Goal: Task Accomplishment & Management: Manage account settings

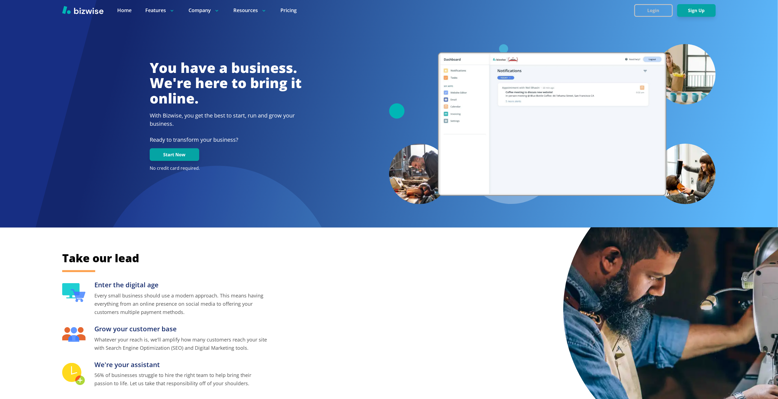
click at [659, 8] on button "Login" at bounding box center [653, 10] width 39 height 13
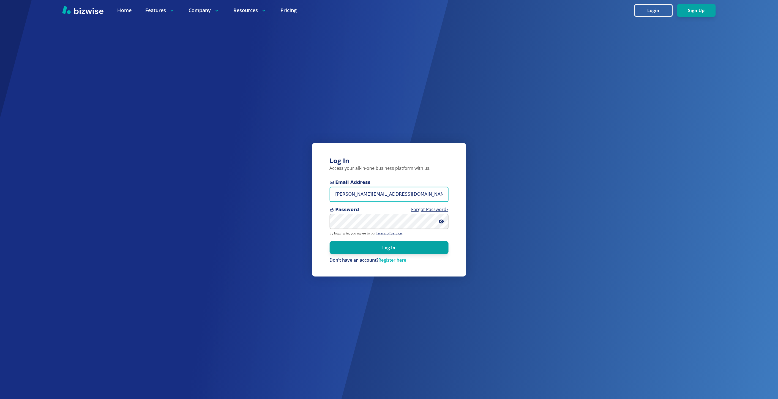
click at [408, 193] on input "marie@bizwise.com" at bounding box center [389, 194] width 119 height 15
paste input "evelynqchang@gmail"
type input "[EMAIL_ADDRESS][DOMAIN_NAME]"
click at [330, 241] on button "Log In" at bounding box center [389, 247] width 119 height 13
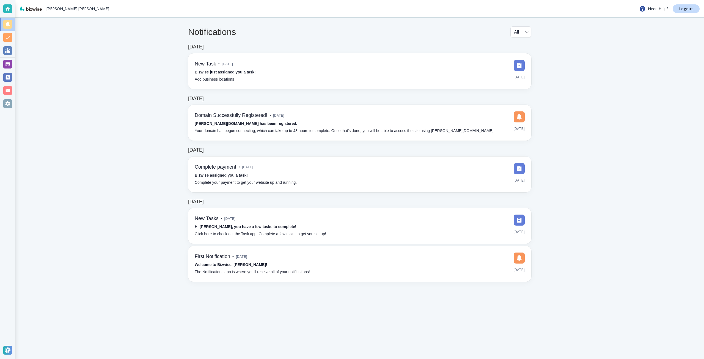
click at [12, 63] on div at bounding box center [7, 64] width 9 height 9
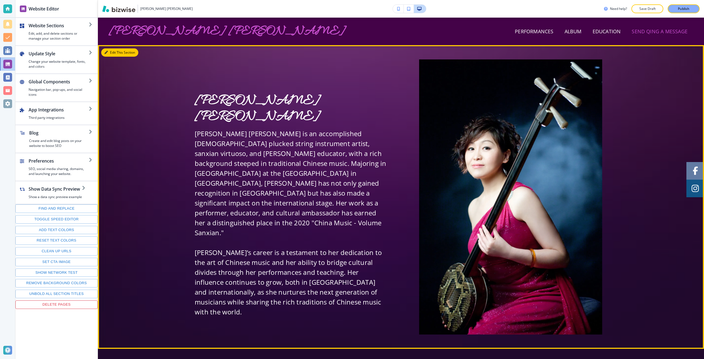
click at [111, 54] on button "Edit This Section" at bounding box center [119, 52] width 37 height 8
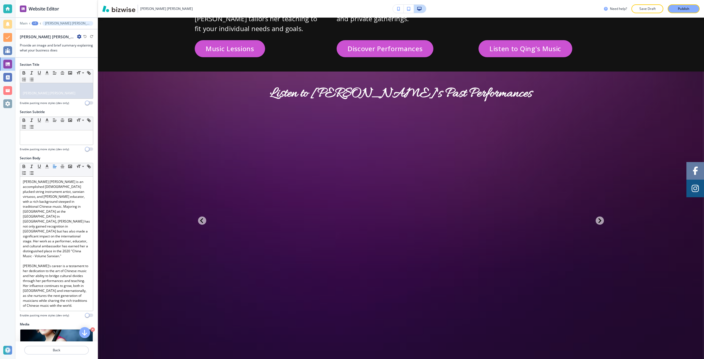
scroll to position [1327, 0]
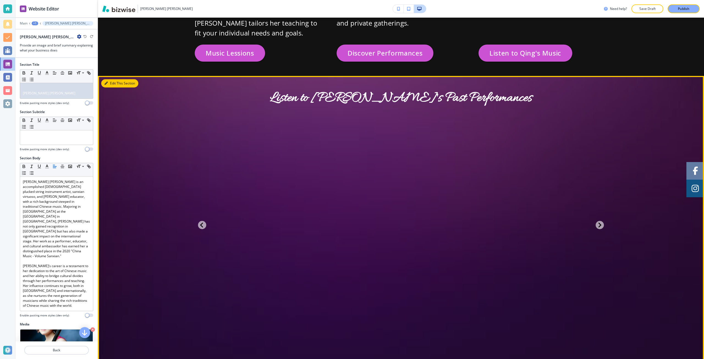
click at [109, 79] on button "Edit This Section" at bounding box center [119, 83] width 37 height 8
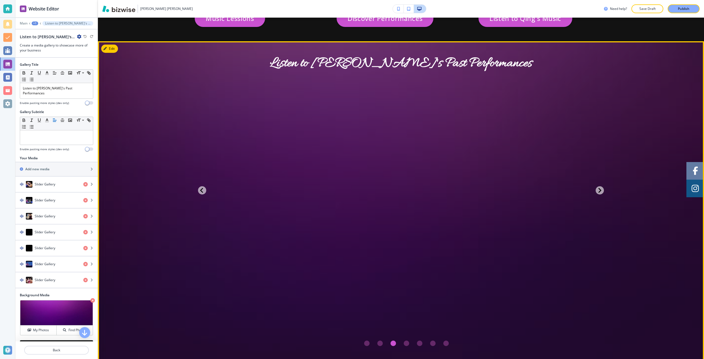
scroll to position [1366, 0]
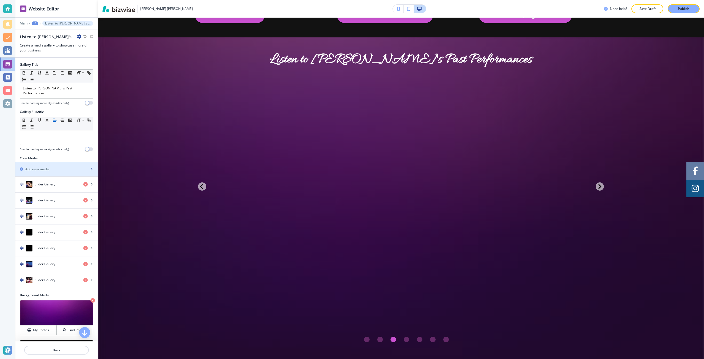
click at [51, 167] on div "Add new media" at bounding box center [50, 169] width 70 height 5
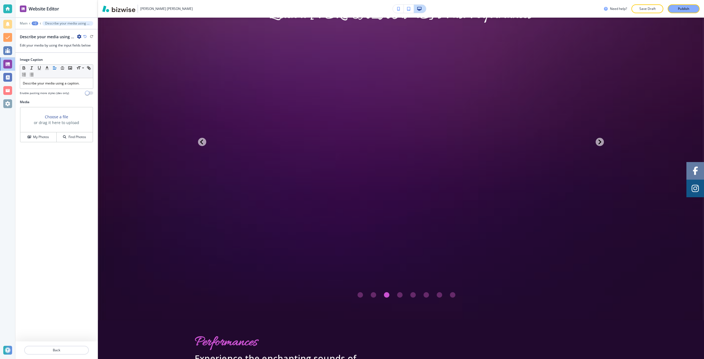
scroll to position [1412, 0]
click at [64, 119] on h3 "Choose a file" at bounding box center [56, 117] width 23 height 6
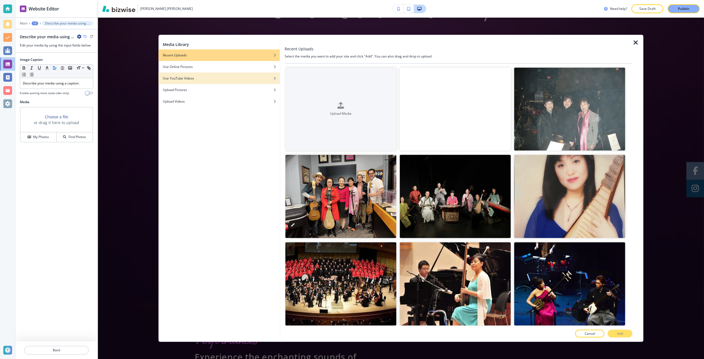
click at [191, 79] on h4 "Use YouTube Videos" at bounding box center [178, 78] width 31 height 5
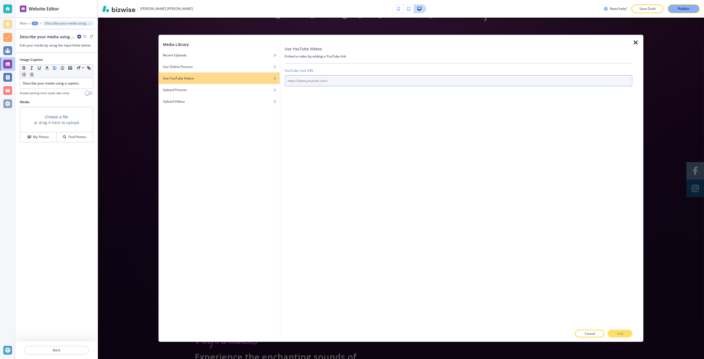
click at [306, 80] on input "text" at bounding box center [459, 80] width 348 height 11
paste input "[URL][DOMAIN_NAME]"
type input "[URL][DOMAIN_NAME]"
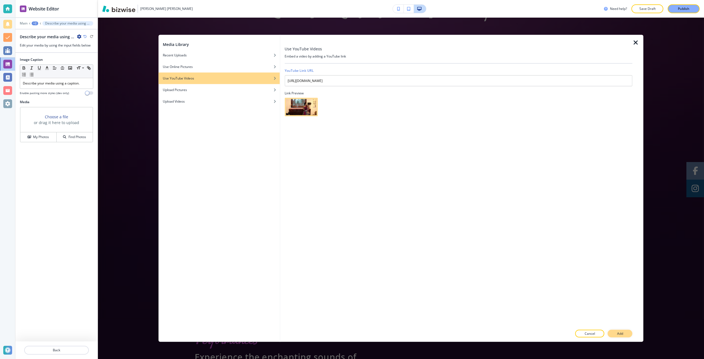
click at [622, 334] on p "Add" at bounding box center [620, 333] width 6 height 5
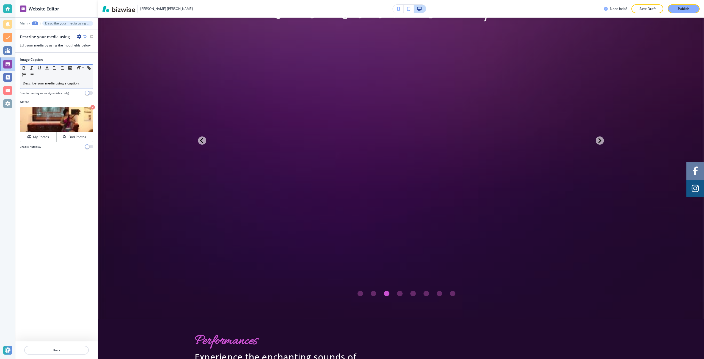
click at [75, 82] on p "Describe your media using a caption." at bounding box center [56, 83] width 67 height 5
click at [52, 351] on p "Back" at bounding box center [57, 350] width 64 height 5
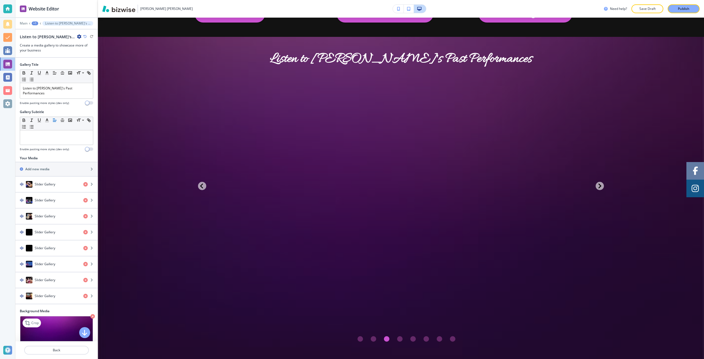
scroll to position [1366, 0]
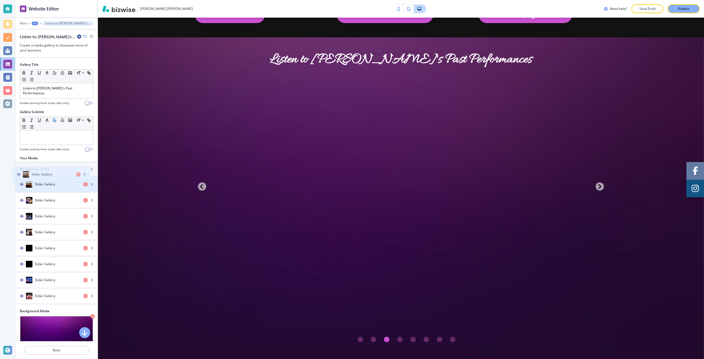
drag, startPoint x: 43, startPoint y: 295, endPoint x: 40, endPoint y: 178, distance: 116.7
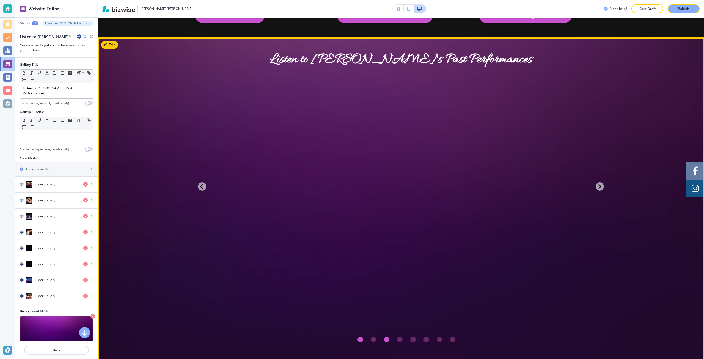
click at [360, 337] on div "Go to slide 1" at bounding box center [361, 340] width 6 height 6
click at [373, 337] on div "Go to slide 2" at bounding box center [374, 340] width 6 height 6
click at [385, 337] on div "Go to slide 3" at bounding box center [387, 340] width 6 height 6
click at [398, 337] on div "Go to slide 4" at bounding box center [400, 340] width 6 height 6
click at [410, 337] on div "Go to slide 5" at bounding box center [413, 340] width 6 height 6
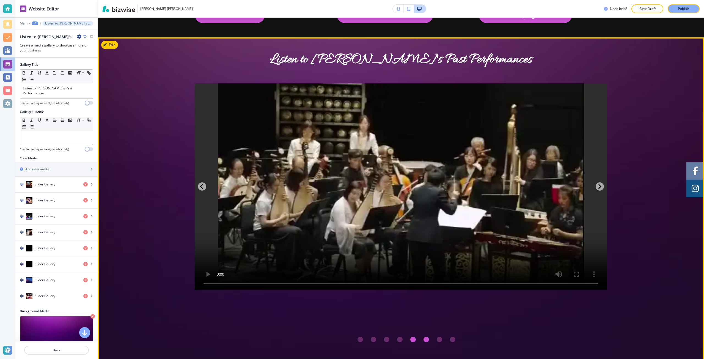
click at [424, 337] on div "Go to slide 6" at bounding box center [427, 340] width 6 height 6
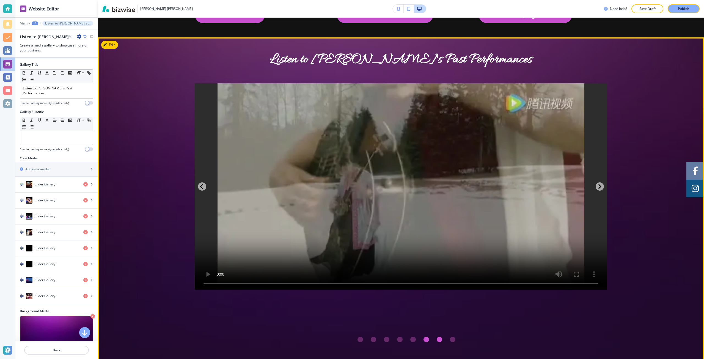
click at [440, 337] on div "Go to slide 7" at bounding box center [440, 340] width 6 height 6
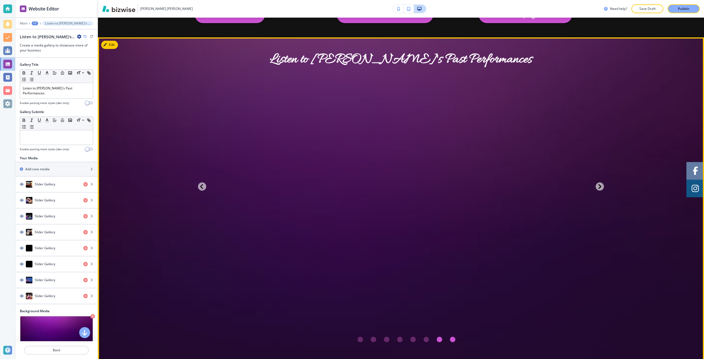
click at [450, 337] on div "Go to slide 8" at bounding box center [453, 340] width 6 height 6
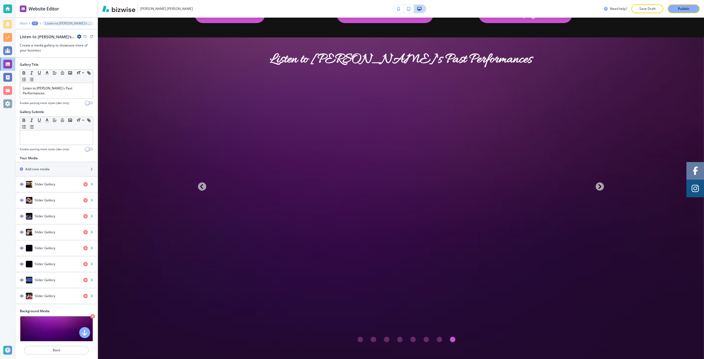
click at [26, 23] on p "Main" at bounding box center [24, 23] width 8 height 4
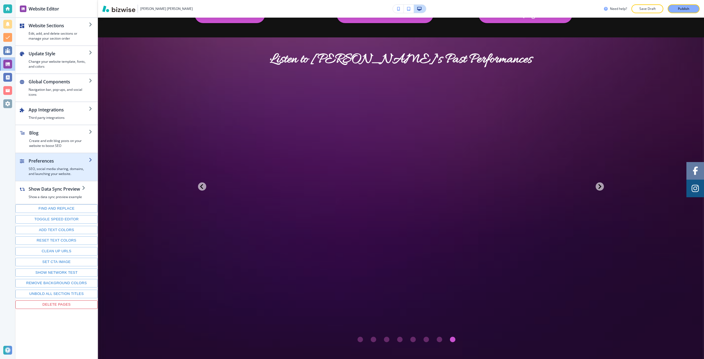
click at [68, 165] on div "button" at bounding box center [59, 165] width 60 height 2
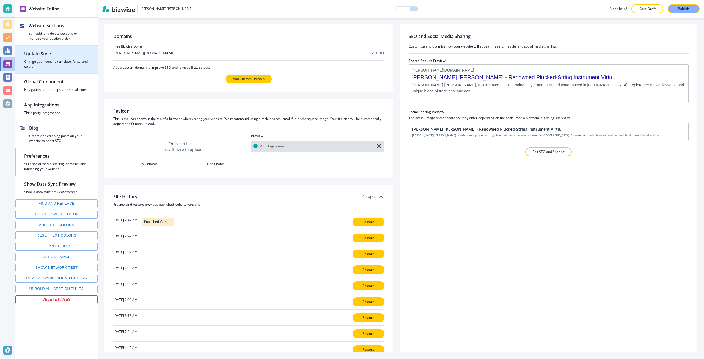
click at [55, 60] on h4 "Change your website template, fonts, and colors" at bounding box center [56, 64] width 65 height 10
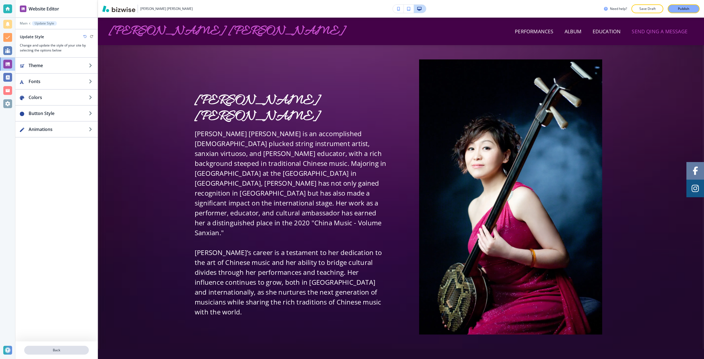
click at [58, 349] on p "Back" at bounding box center [57, 350] width 64 height 5
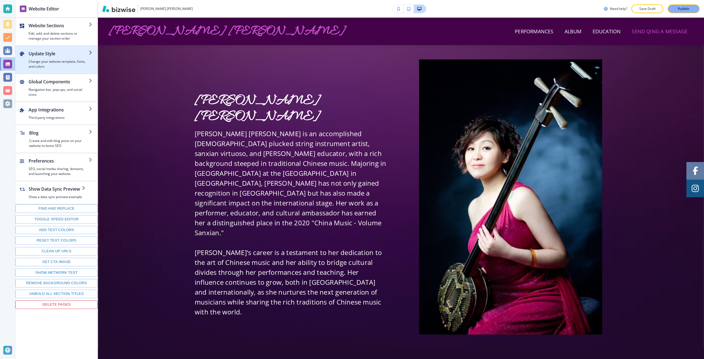
click at [62, 65] on h4 "Change your website template, fonts, and colors" at bounding box center [59, 64] width 60 height 10
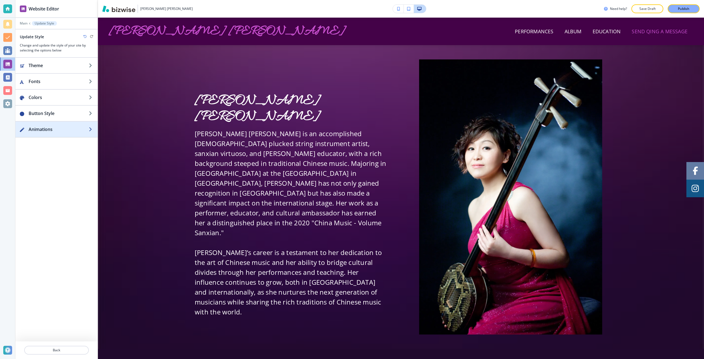
click at [56, 132] on h2 "Animations" at bounding box center [59, 129] width 60 height 7
click at [83, 64] on span "button" at bounding box center [83, 64] width 4 height 4
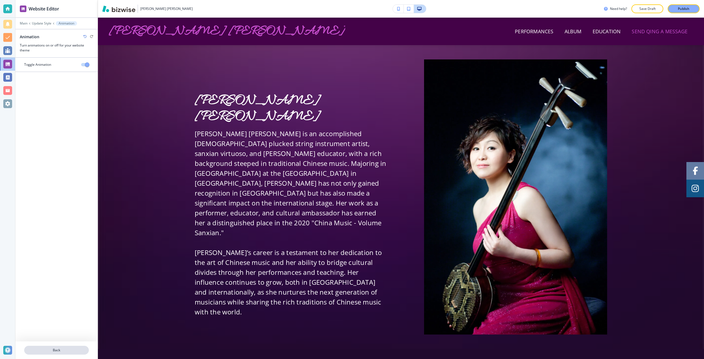
click at [59, 346] on button "Back" at bounding box center [56, 350] width 65 height 9
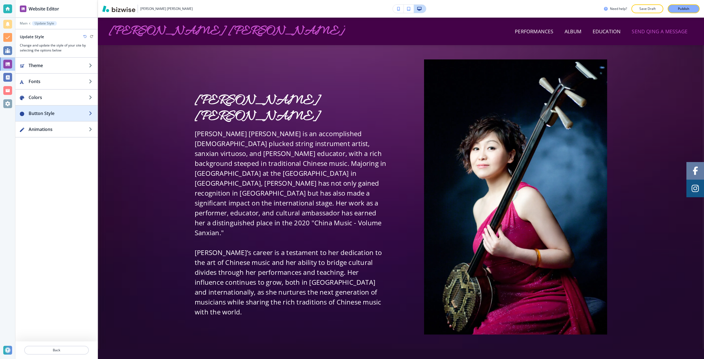
click at [59, 116] on h2 "Button Style" at bounding box center [59, 113] width 60 height 7
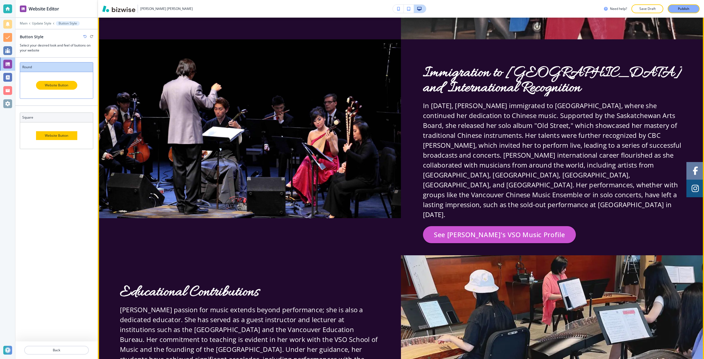
scroll to position [825, 0]
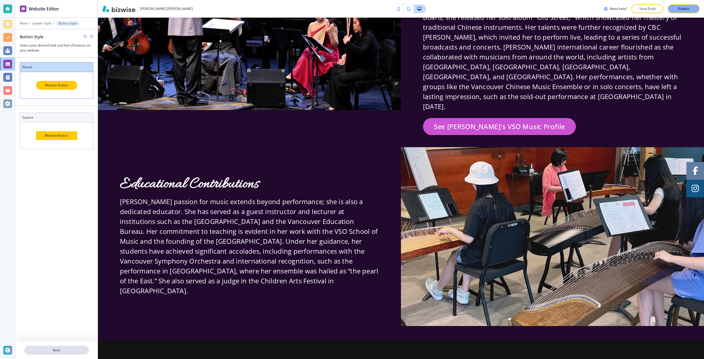
click at [52, 353] on button "Back" at bounding box center [56, 350] width 65 height 9
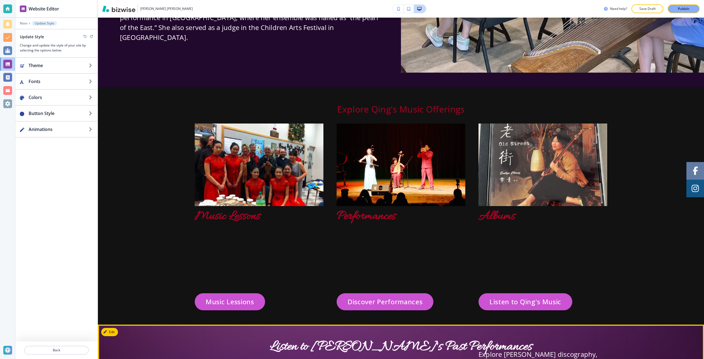
scroll to position [1073, 0]
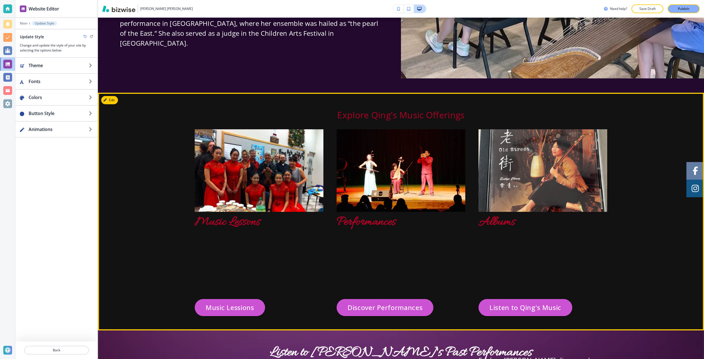
click at [234, 219] on div "Music Lessons" at bounding box center [259, 300] width 129 height 170
click at [234, 220] on div "Music Lessons" at bounding box center [259, 300] width 129 height 170
click at [114, 96] on button "Edit This Section" at bounding box center [119, 100] width 37 height 8
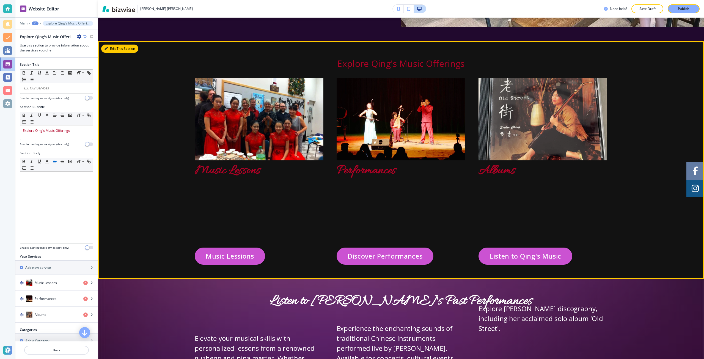
scroll to position [1128, 0]
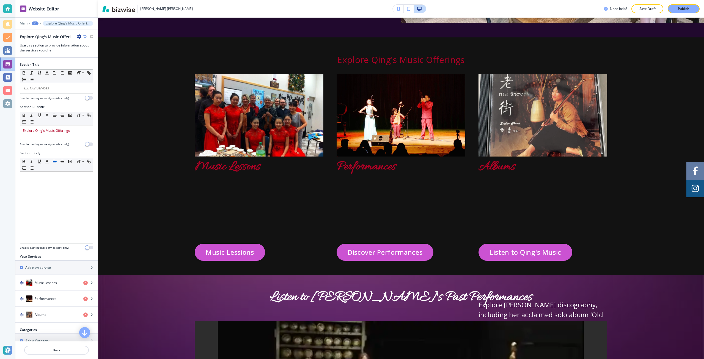
click at [35, 24] on div "+1" at bounding box center [35, 23] width 7 height 4
click at [40, 33] on p "Home" at bounding box center [49, 32] width 28 height 5
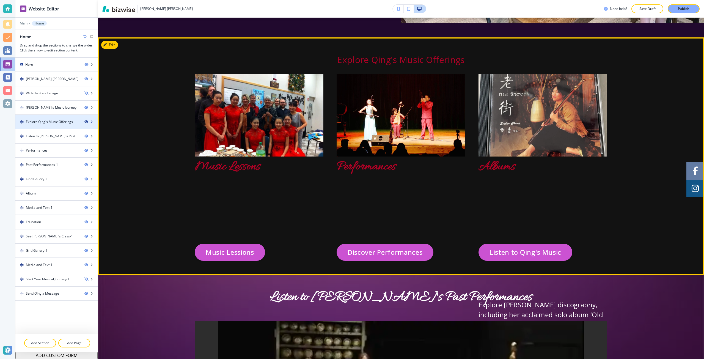
click at [85, 122] on icon "button" at bounding box center [85, 121] width 3 height 3
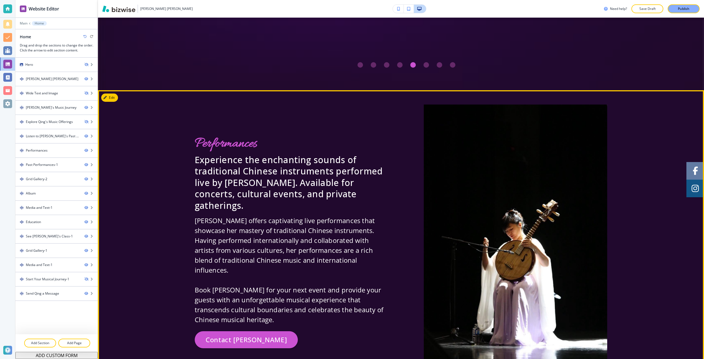
scroll to position [1413, 0]
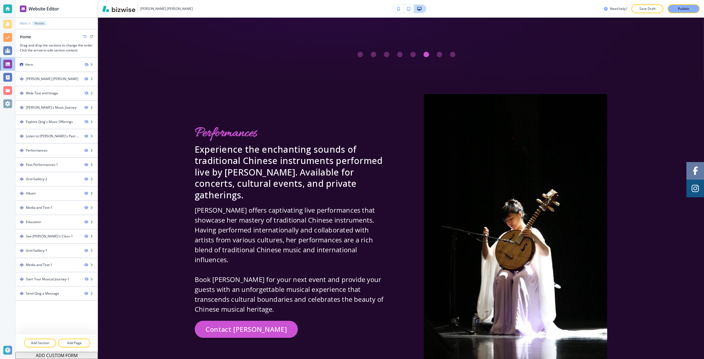
click at [26, 24] on p "Main" at bounding box center [24, 23] width 8 height 4
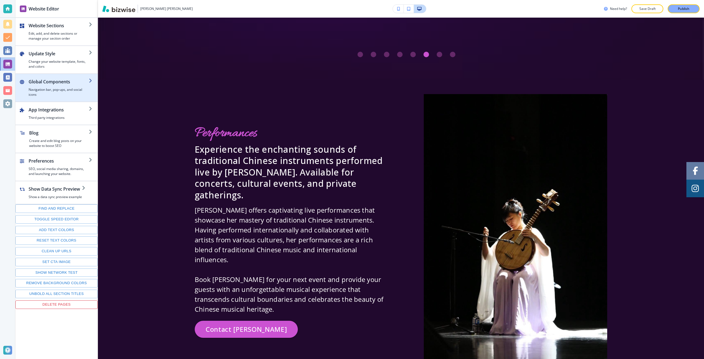
click at [58, 98] on div "button" at bounding box center [56, 99] width 82 height 4
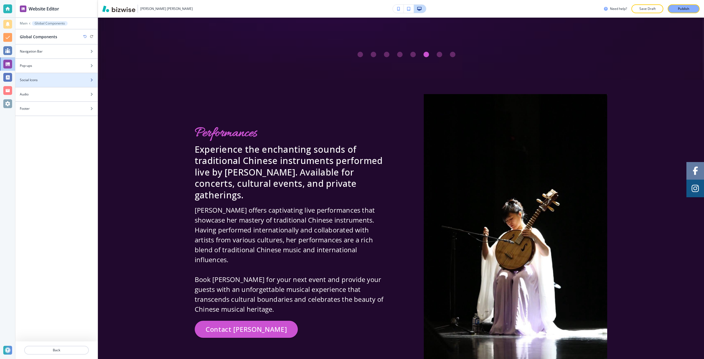
click at [52, 80] on div "Social Icons" at bounding box center [50, 80] width 70 height 5
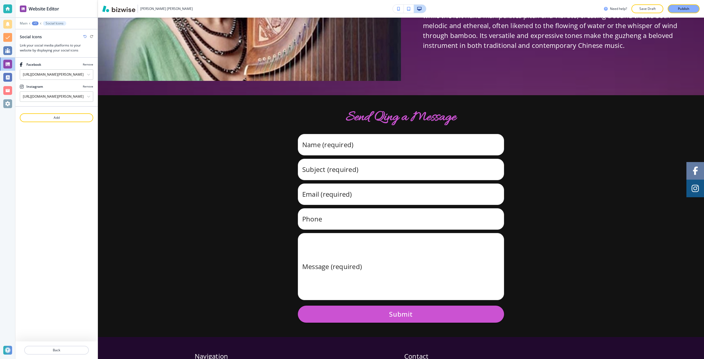
click at [57, 113] on div at bounding box center [56, 110] width 82 height 7
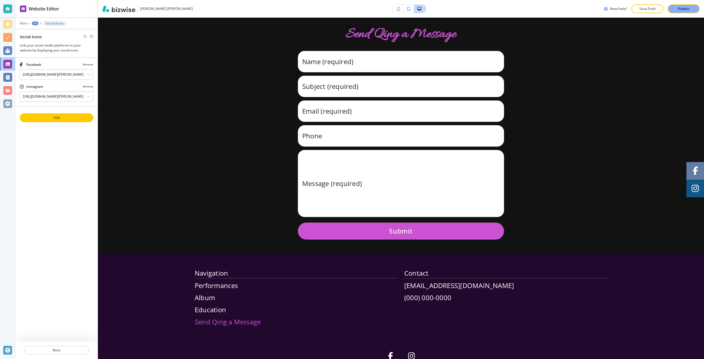
click at [48, 114] on button "Add" at bounding box center [56, 117] width 73 height 9
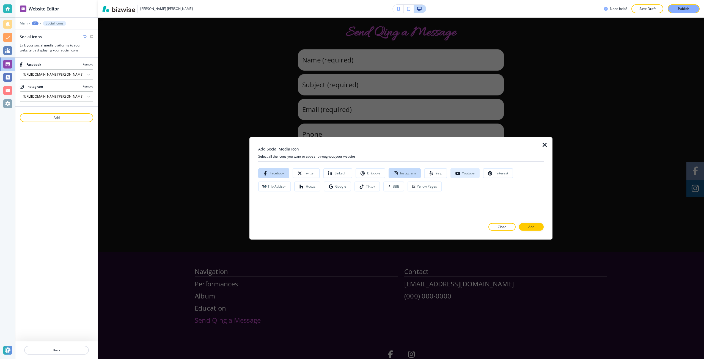
click at [469, 170] on button "Youtube" at bounding box center [465, 173] width 29 height 10
click at [529, 226] on p "Add" at bounding box center [532, 226] width 6 height 5
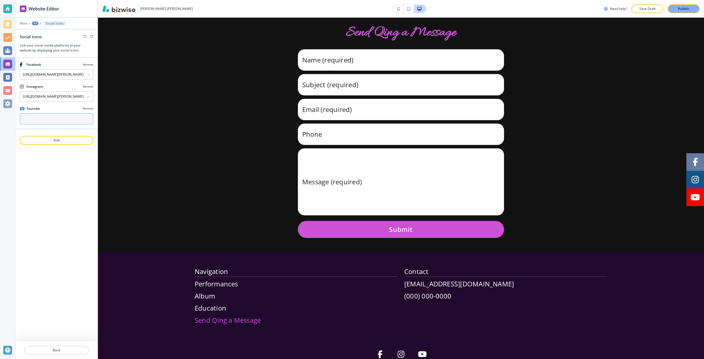
click at [53, 117] on input "text" at bounding box center [56, 118] width 73 height 11
paste input "[URL][DOMAIN_NAME]"
type input "[URL][DOMAIN_NAME]"
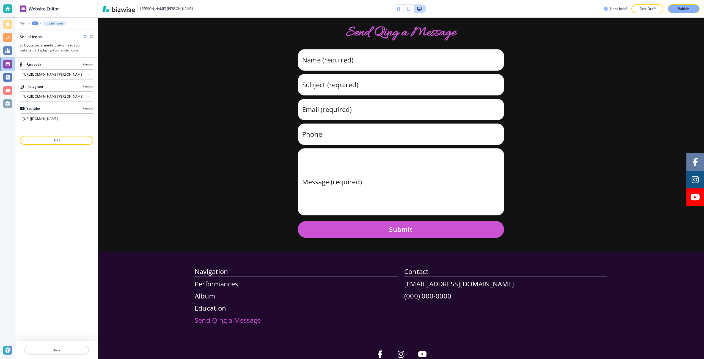
click at [74, 155] on div "Website Editor Main +1 Social Icons Social Icons Link your social media platfor…" at bounding box center [56, 179] width 82 height 359
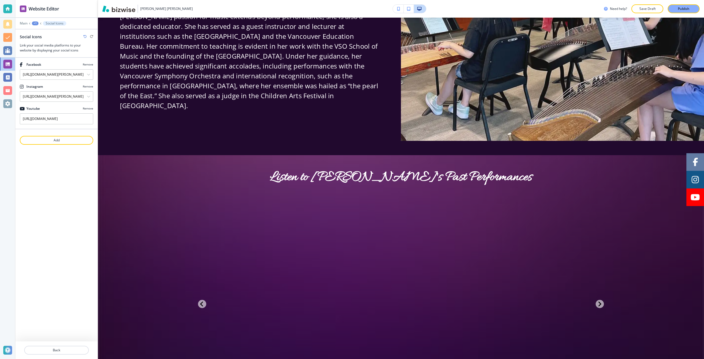
scroll to position [1006, 0]
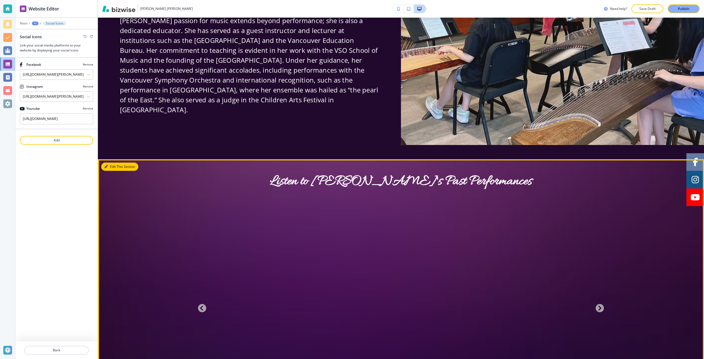
click at [113, 163] on button "Edit This Section" at bounding box center [119, 167] width 37 height 8
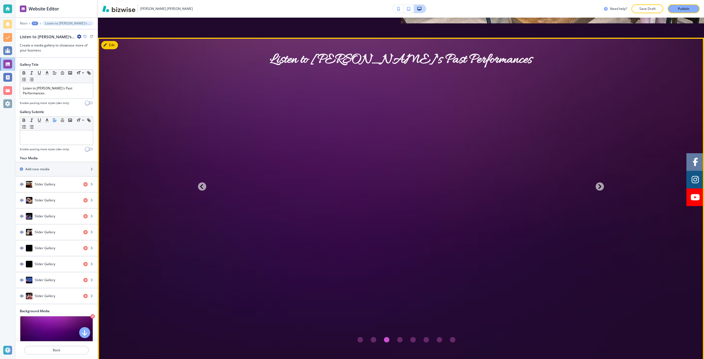
scroll to position [1128, 0]
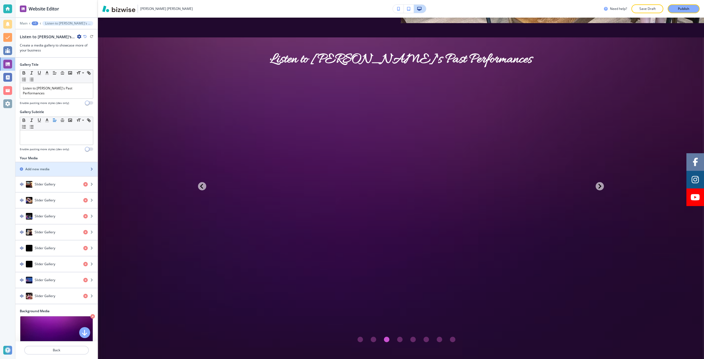
click at [50, 162] on div "button" at bounding box center [56, 164] width 82 height 4
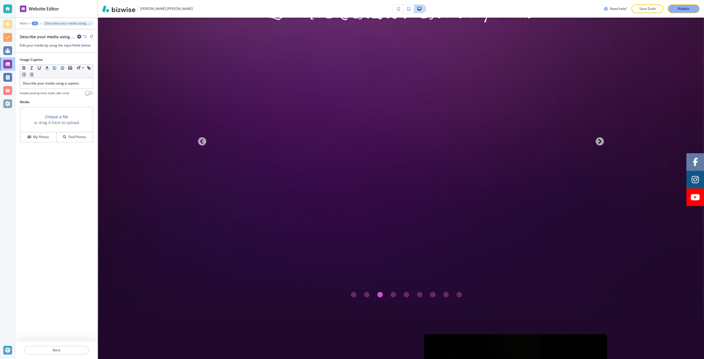
scroll to position [1174, 0]
click at [44, 85] on p "Describe your media using a caption." at bounding box center [56, 83] width 67 height 5
click at [60, 118] on h3 "Choose a file" at bounding box center [56, 117] width 23 height 6
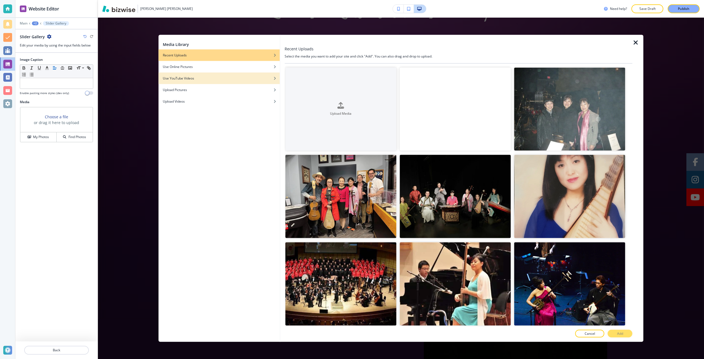
click at [211, 80] on div "Use YouTube Videos" at bounding box center [218, 78] width 121 height 5
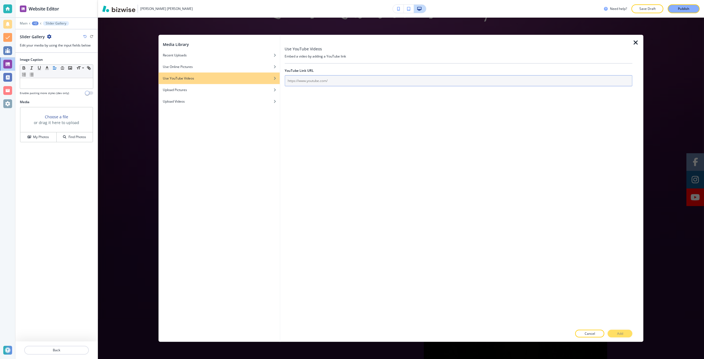
click at [304, 80] on input "text" at bounding box center [459, 80] width 348 height 11
paste input "[URL][DOMAIN_NAME]"
type input "[URL][DOMAIN_NAME]"
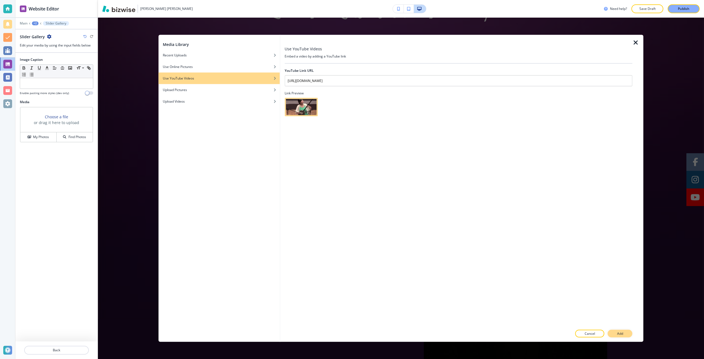
click at [616, 337] on button "Add" at bounding box center [620, 334] width 25 height 8
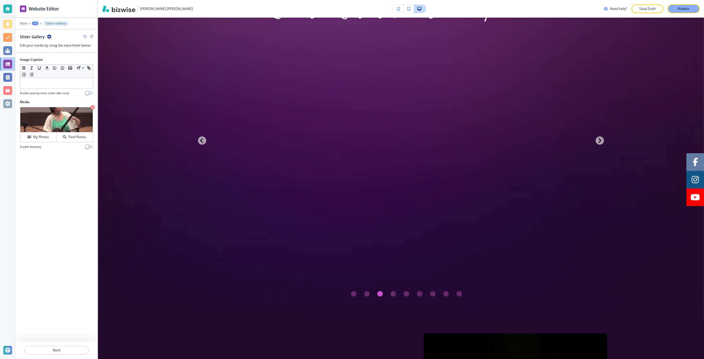
click at [64, 356] on div at bounding box center [56, 357] width 82 height 4
click at [63, 353] on button "Back" at bounding box center [56, 350] width 65 height 9
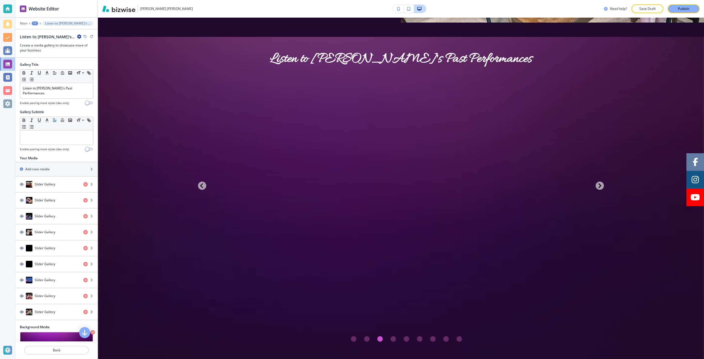
scroll to position [1128, 0]
drag, startPoint x: 59, startPoint y: 307, endPoint x: 56, endPoint y: 193, distance: 114.2
click at [651, 8] on p "Save Draft" at bounding box center [648, 8] width 18 height 5
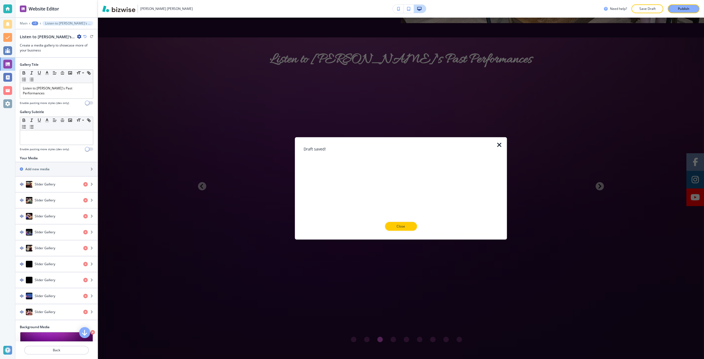
click at [502, 146] on icon "button" at bounding box center [499, 144] width 7 height 7
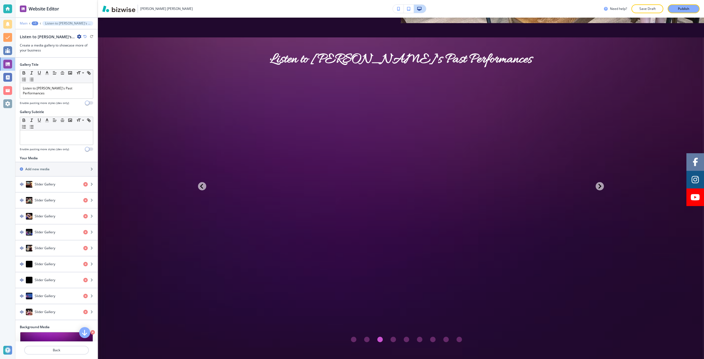
click at [24, 22] on p "Main" at bounding box center [24, 23] width 8 height 4
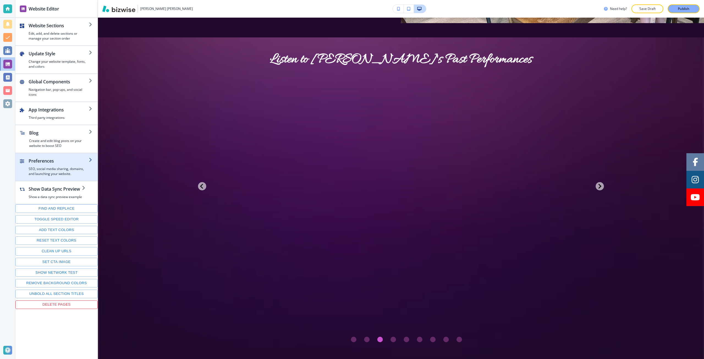
click at [67, 173] on h4 "SEO, social media sharing, domains, and launching your website." at bounding box center [59, 171] width 60 height 10
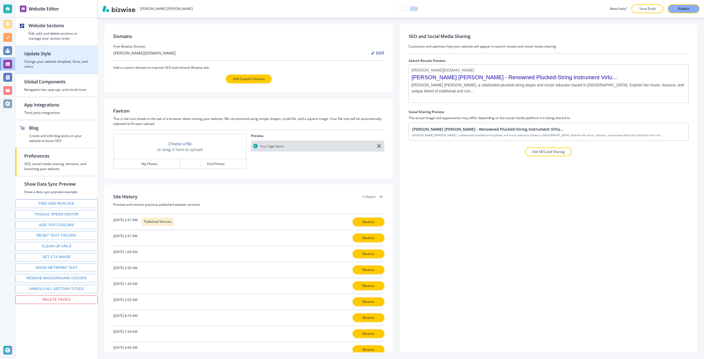
click at [65, 66] on h4 "Change your website template, fonts, and colors" at bounding box center [56, 64] width 65 height 10
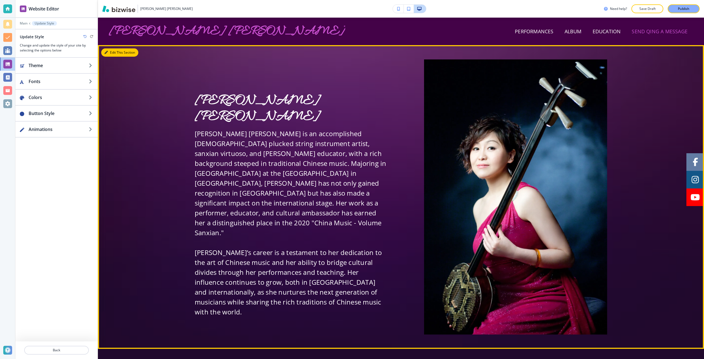
click at [114, 53] on button "Edit This Section" at bounding box center [119, 52] width 37 height 8
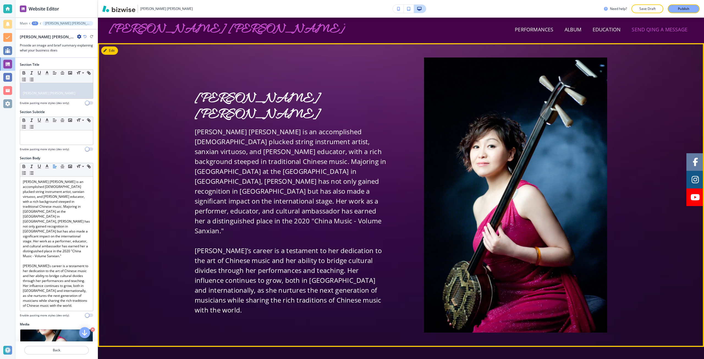
scroll to position [0, 0]
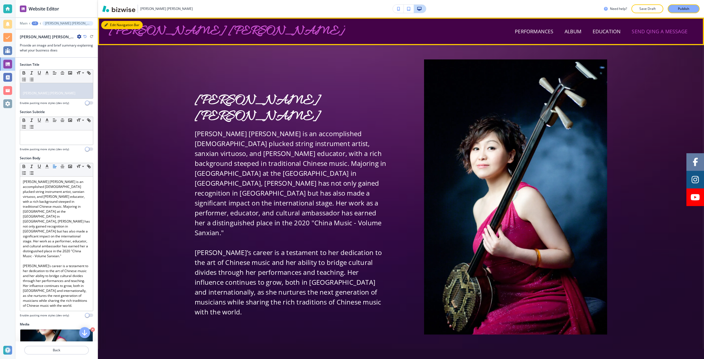
click at [111, 26] on button "Edit Navigation Bar" at bounding box center [122, 25] width 42 height 8
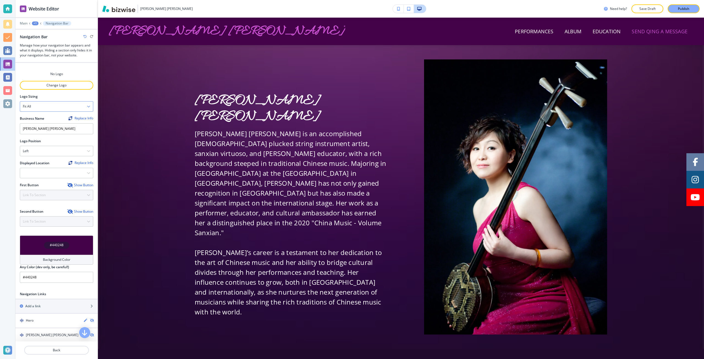
click at [71, 104] on div "Fit all" at bounding box center [56, 107] width 73 height 10
click at [59, 125] on h4 "Fit to length" at bounding box center [56, 125] width 67 height 5
click at [77, 151] on div "Left" at bounding box center [56, 151] width 73 height 10
click at [56, 168] on h4 "Center" at bounding box center [56, 170] width 67 height 5
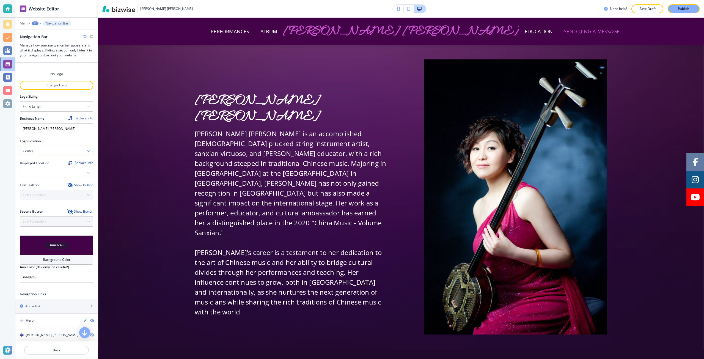
click at [62, 153] on div "Center" at bounding box center [56, 151] width 73 height 10
click at [53, 163] on h4 "Left" at bounding box center [56, 160] width 67 height 5
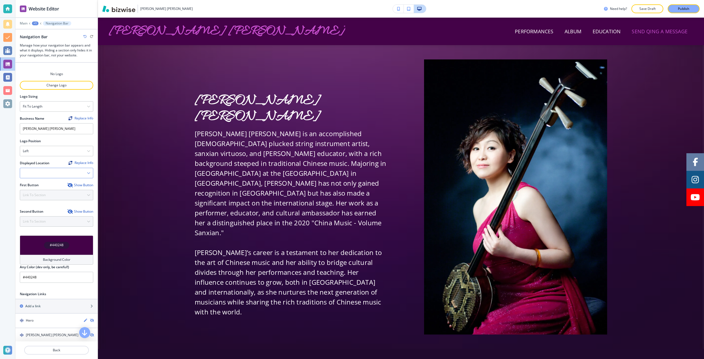
click at [83, 176] on div at bounding box center [56, 173] width 73 height 10
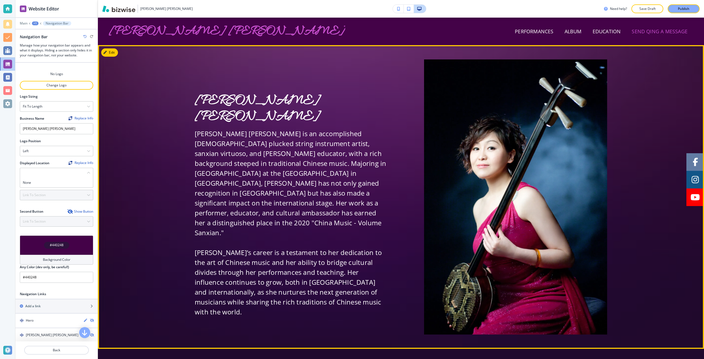
click at [115, 182] on div "[PERSON_NAME] Qing [PERSON_NAME] [PERSON_NAME] is an accomplished [DEMOGRAPHIC_…" at bounding box center [401, 196] width 606 height 275
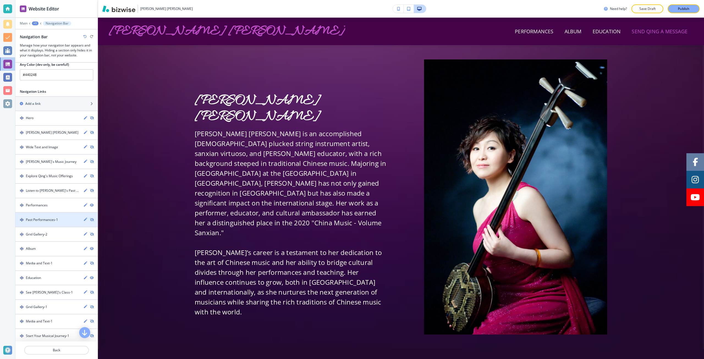
scroll to position [237, 0]
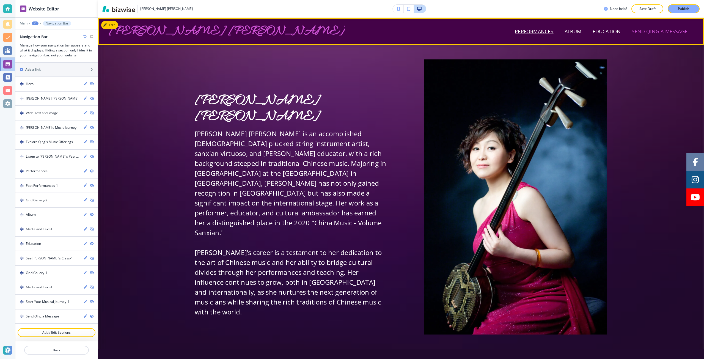
click at [533, 33] on p "Performances" at bounding box center [534, 31] width 39 height 7
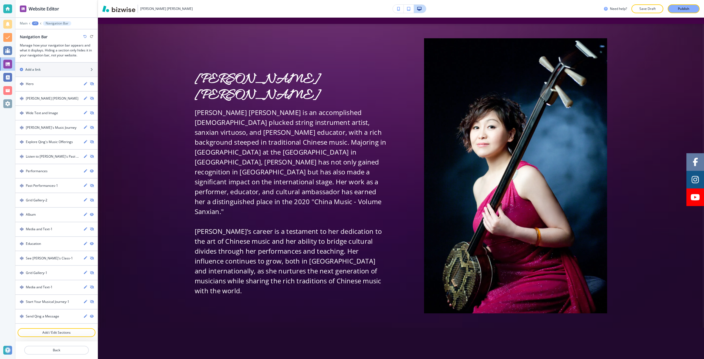
scroll to position [0, 0]
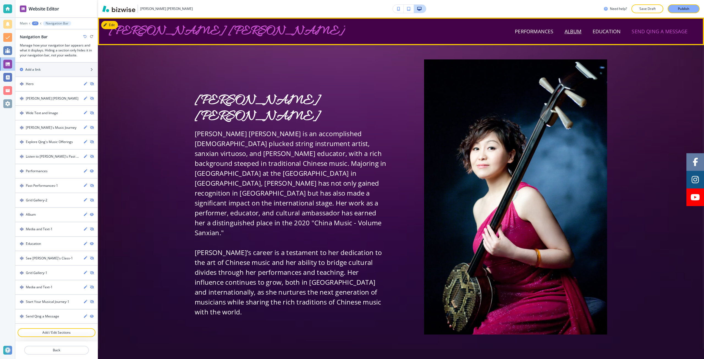
click at [571, 29] on p "Album" at bounding box center [573, 31] width 17 height 7
click at [614, 29] on p "Education" at bounding box center [607, 31] width 28 height 7
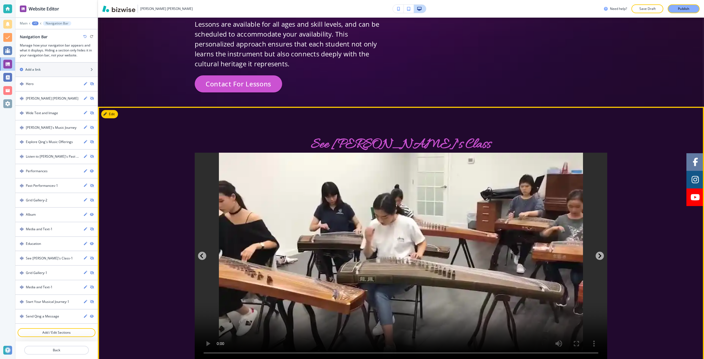
scroll to position [3405, 0]
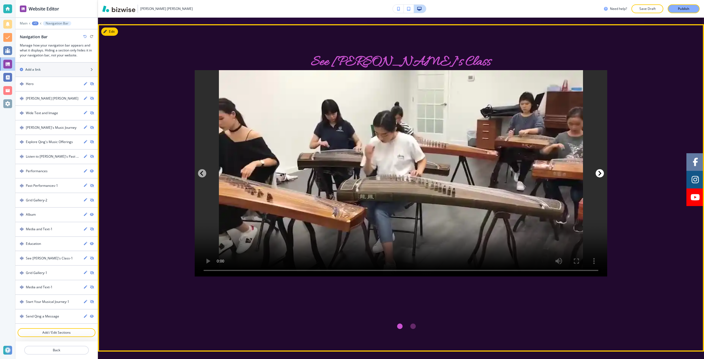
click at [599, 169] on button "Next Slide" at bounding box center [600, 173] width 8 height 8
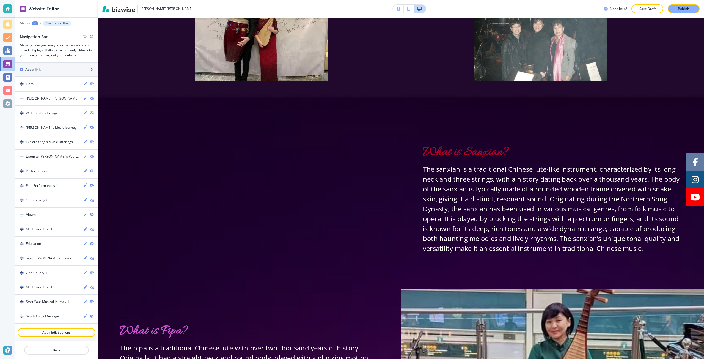
scroll to position [4120, 0]
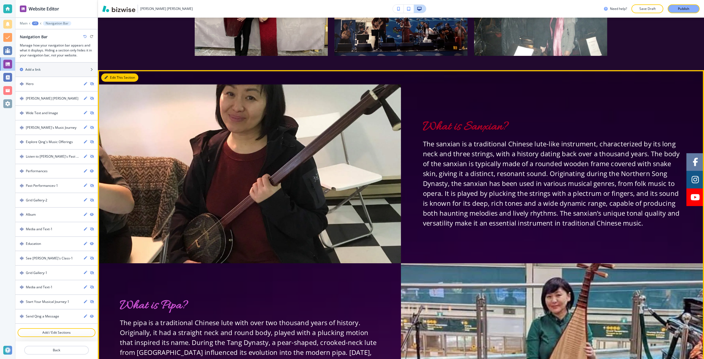
click at [115, 73] on button "Edit This Section" at bounding box center [119, 77] width 37 height 8
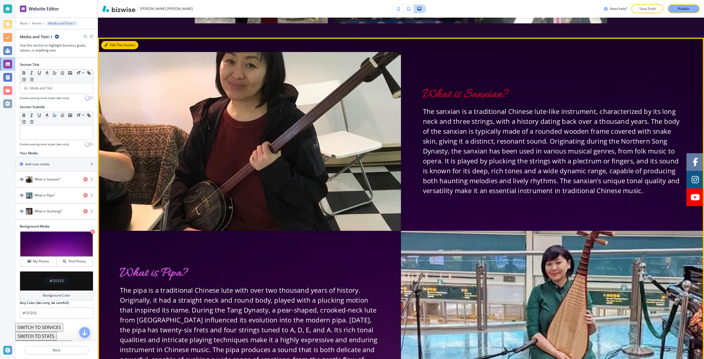
scroll to position [4153, 0]
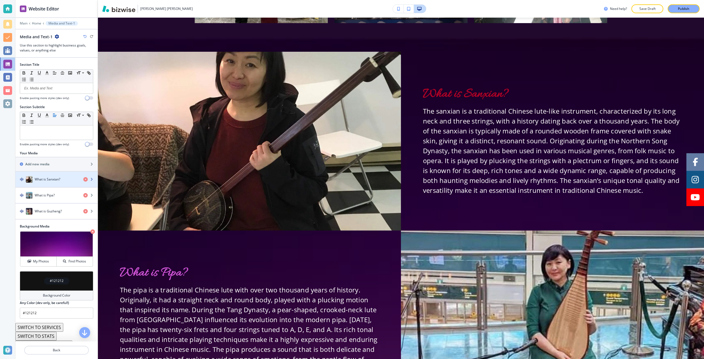
click at [46, 182] on div "What is Sanxian?" at bounding box center [47, 179] width 64 height 7
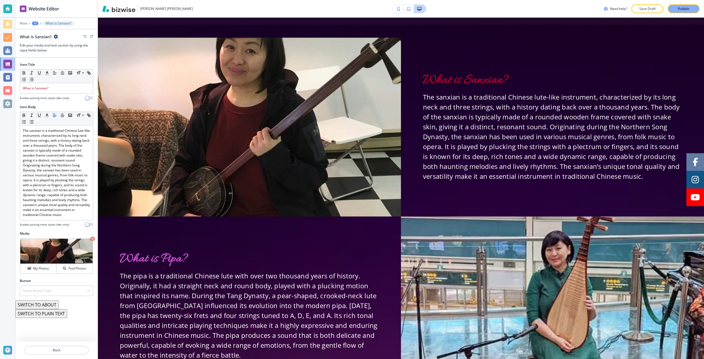
scroll to position [4167, 0]
click at [38, 91] on div "What is Sanxian?" at bounding box center [56, 88] width 73 height 10
click at [48, 72] on icon "button" at bounding box center [47, 72] width 5 height 5
click at [54, 132] on button "button" at bounding box center [55, 131] width 4 height 4
type input "#cb52d2"
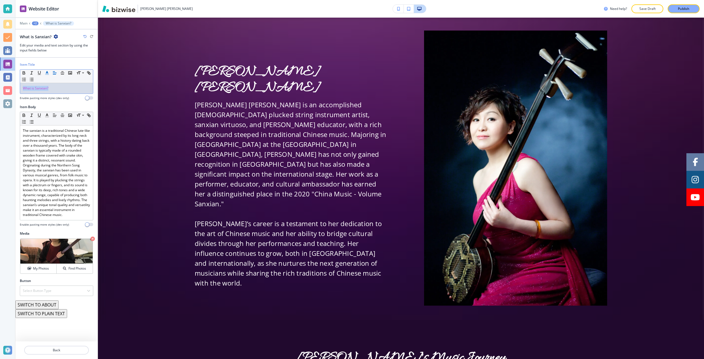
scroll to position [0, 0]
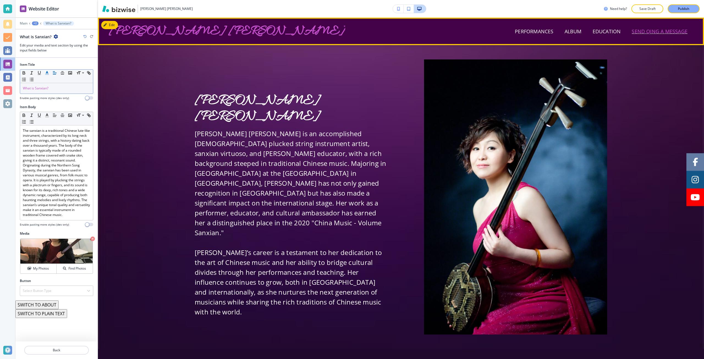
click at [665, 30] on span "Send Qing a Message" at bounding box center [660, 31] width 56 height 7
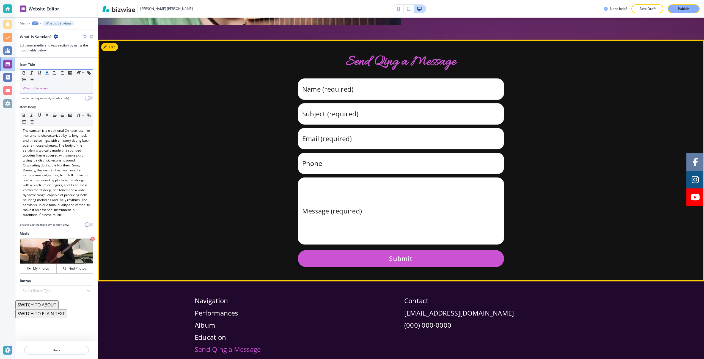
scroll to position [4718, 0]
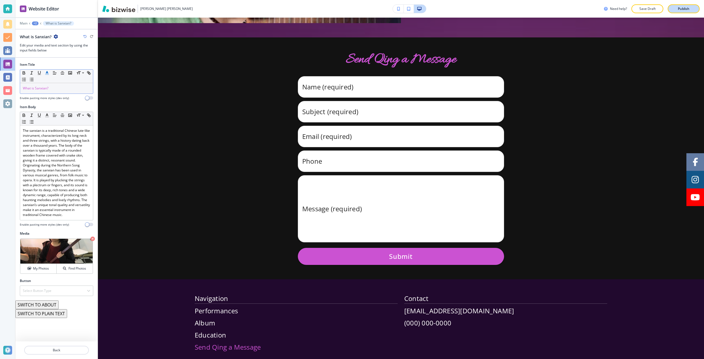
click at [683, 7] on p "Publish" at bounding box center [684, 8] width 12 height 5
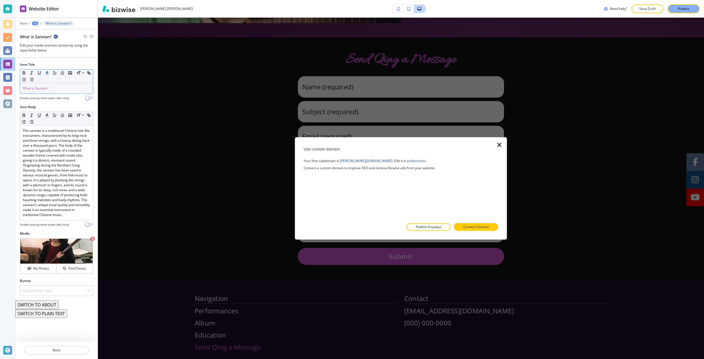
click at [501, 147] on icon "button" at bounding box center [499, 144] width 7 height 7
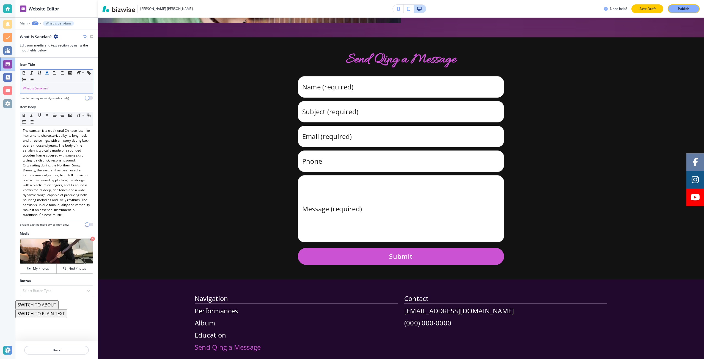
click at [641, 9] on p "Save Draft" at bounding box center [648, 8] width 18 height 5
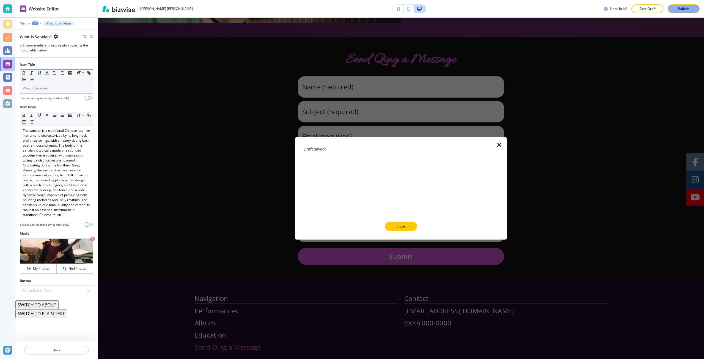
click at [10, 103] on div at bounding box center [7, 103] width 9 height 9
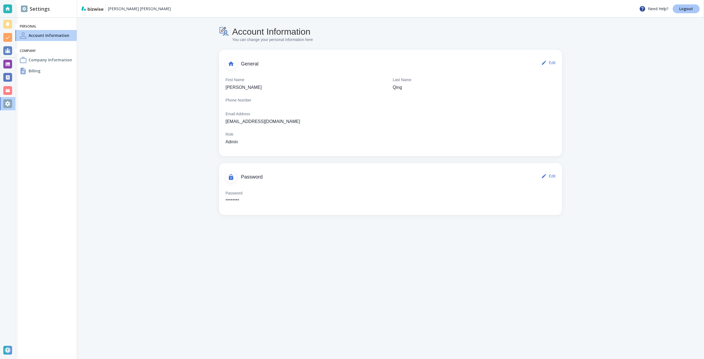
click at [688, 10] on p "Logout" at bounding box center [687, 9] width 14 height 4
